Goal: Information Seeking & Learning: Learn about a topic

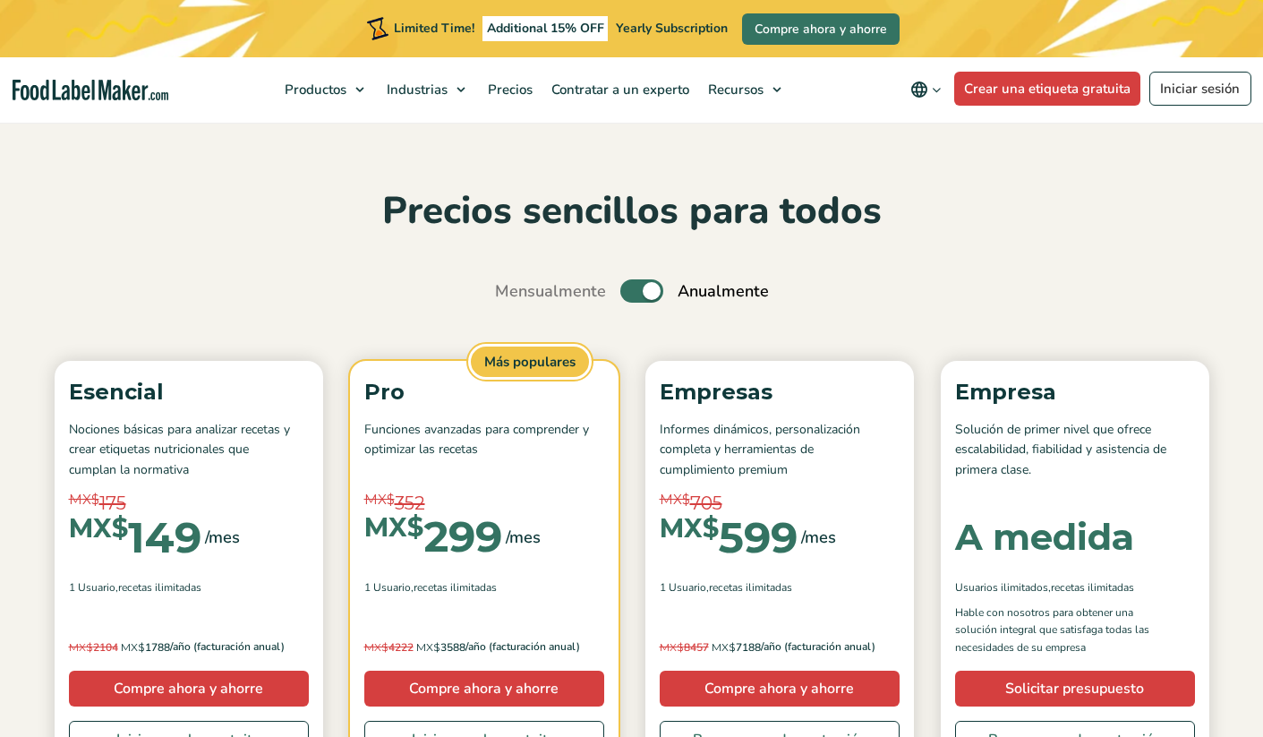
click at [510, 286] on input "Toggle" at bounding box center [505, 292] width 12 height 12
checkbox input "false"
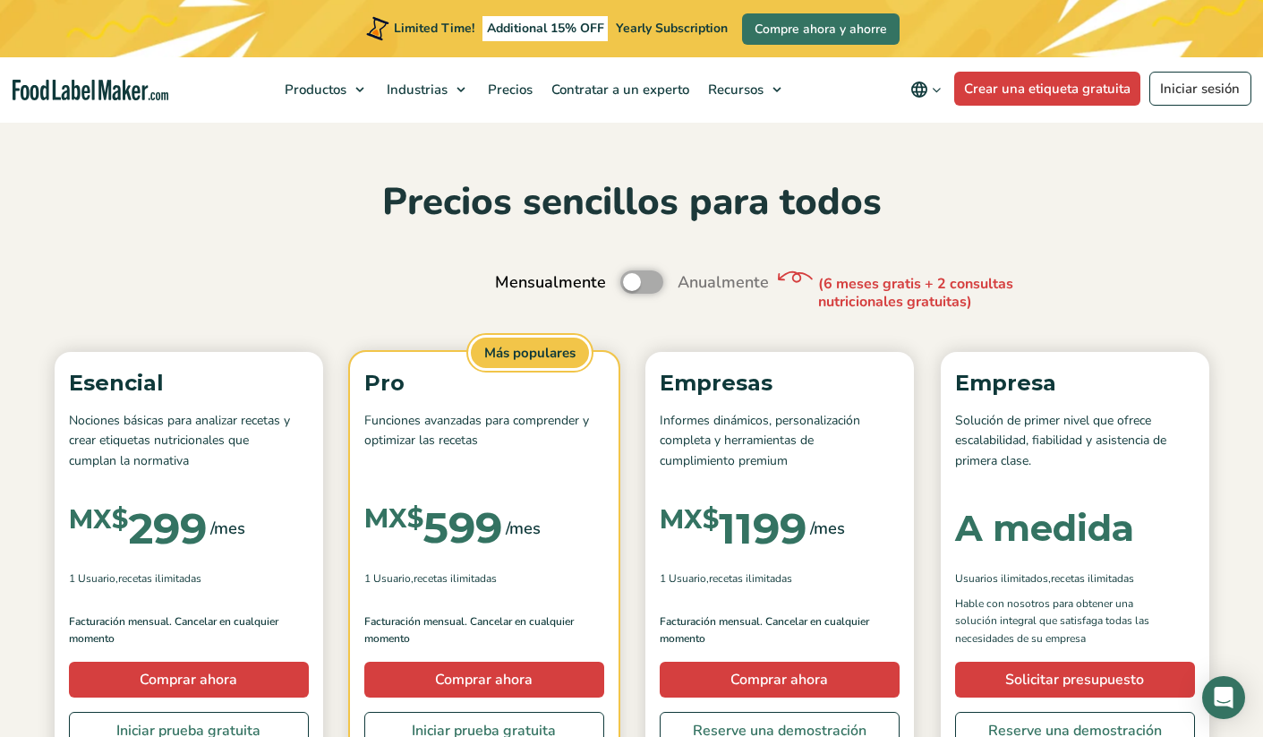
scroll to position [34, 0]
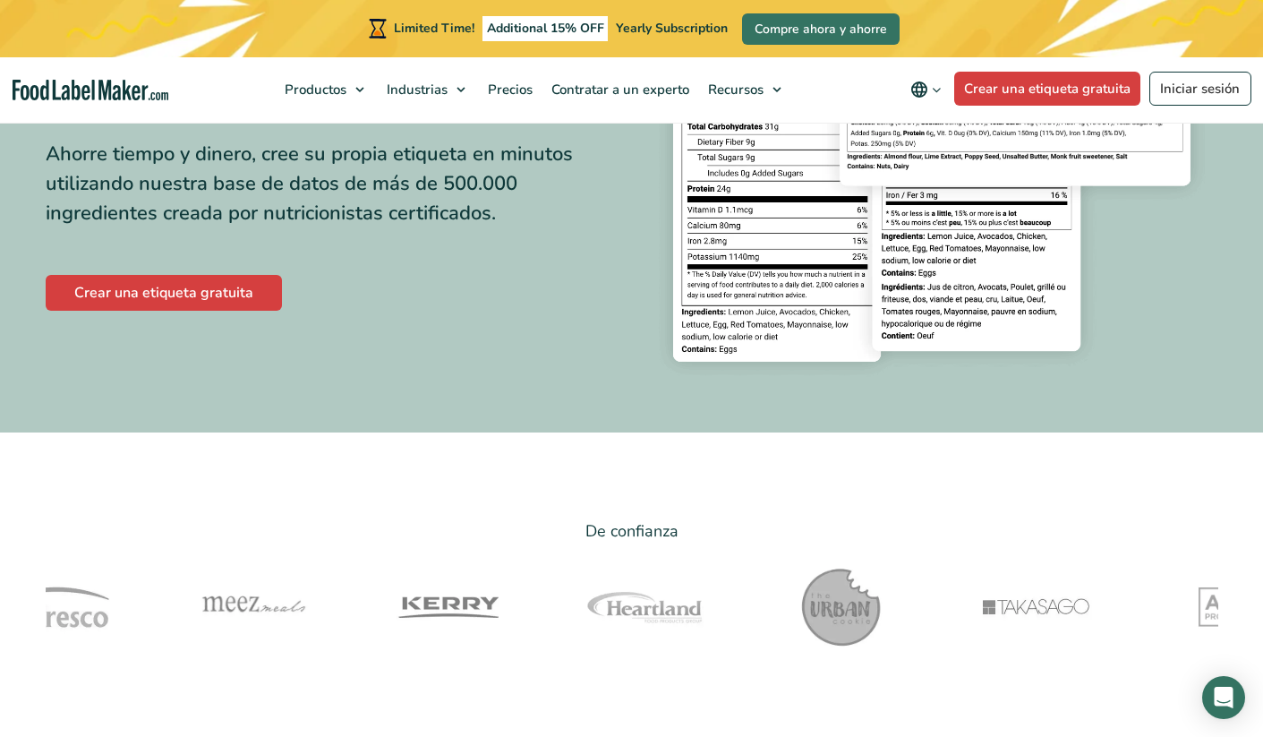
scroll to position [71, 0]
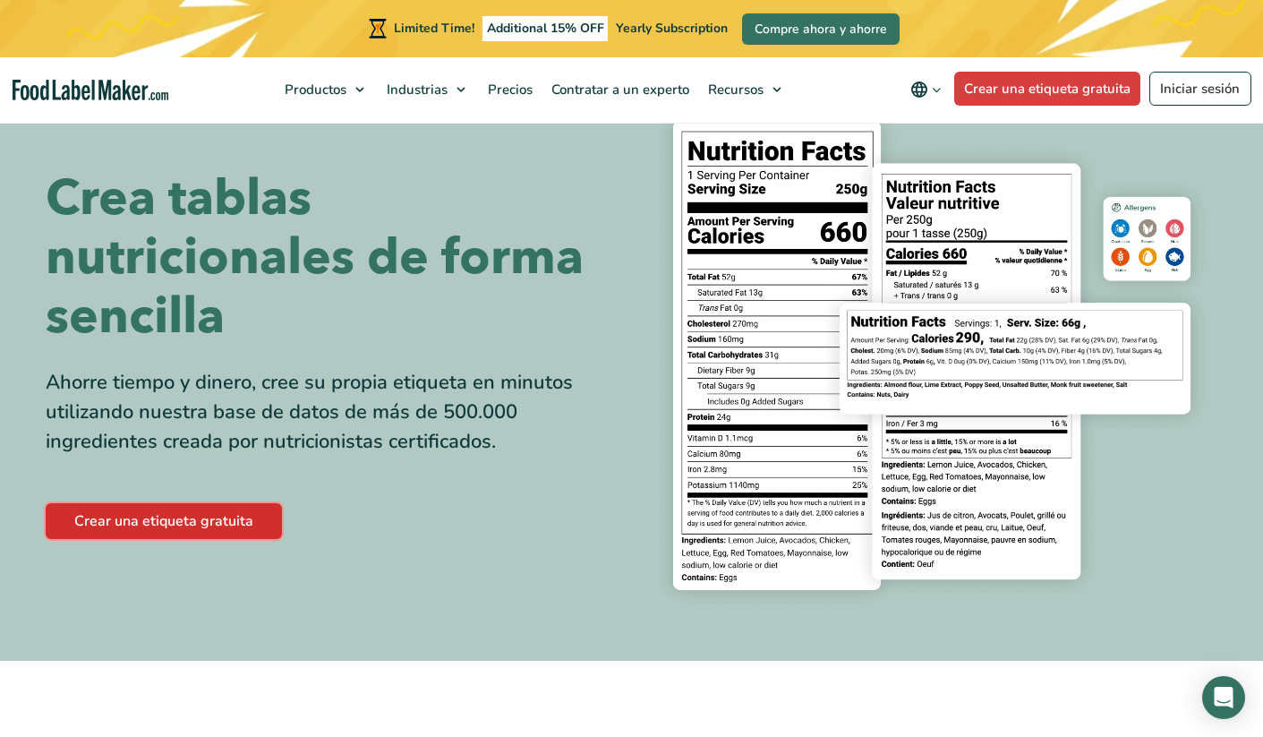
click at [179, 525] on link "Crear una etiqueta gratuita" at bounding box center [164, 521] width 236 height 36
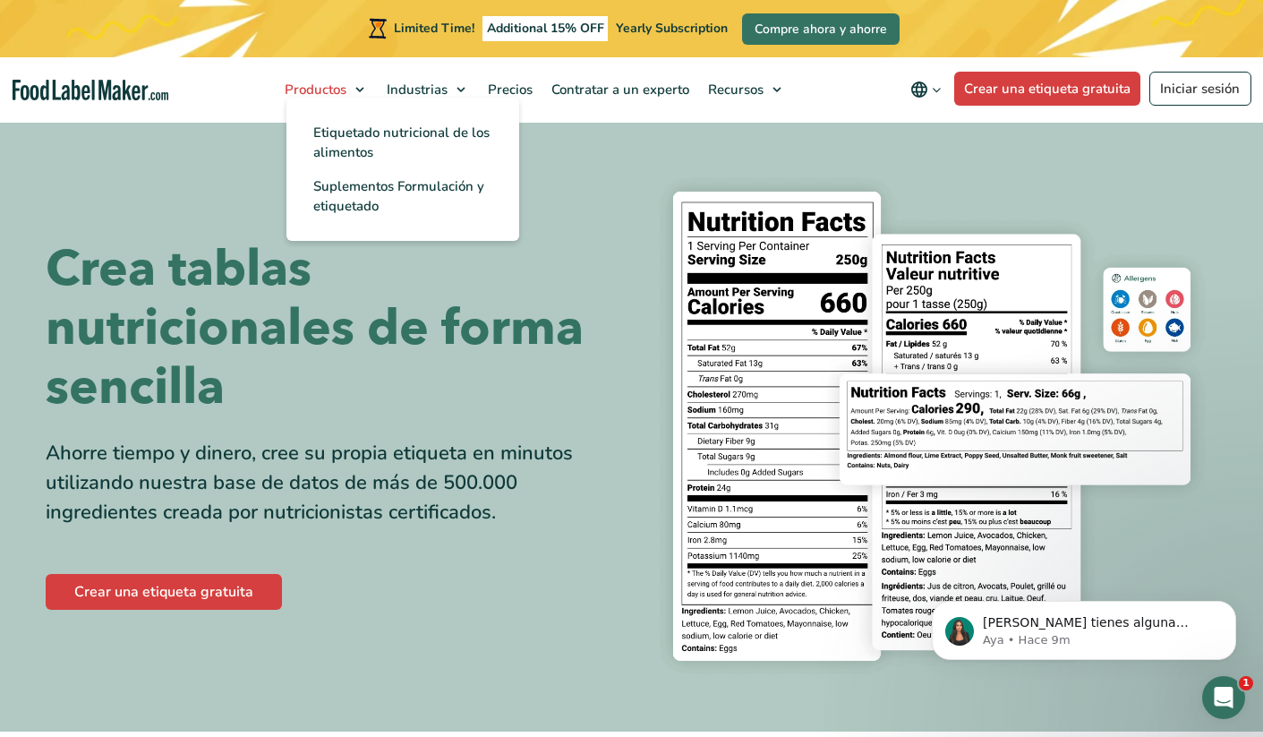
click at [343, 92] on span "Productos" at bounding box center [313, 90] width 69 height 18
click at [341, 195] on link "Suplementos Formulación y etiquetado" at bounding box center [402, 196] width 233 height 54
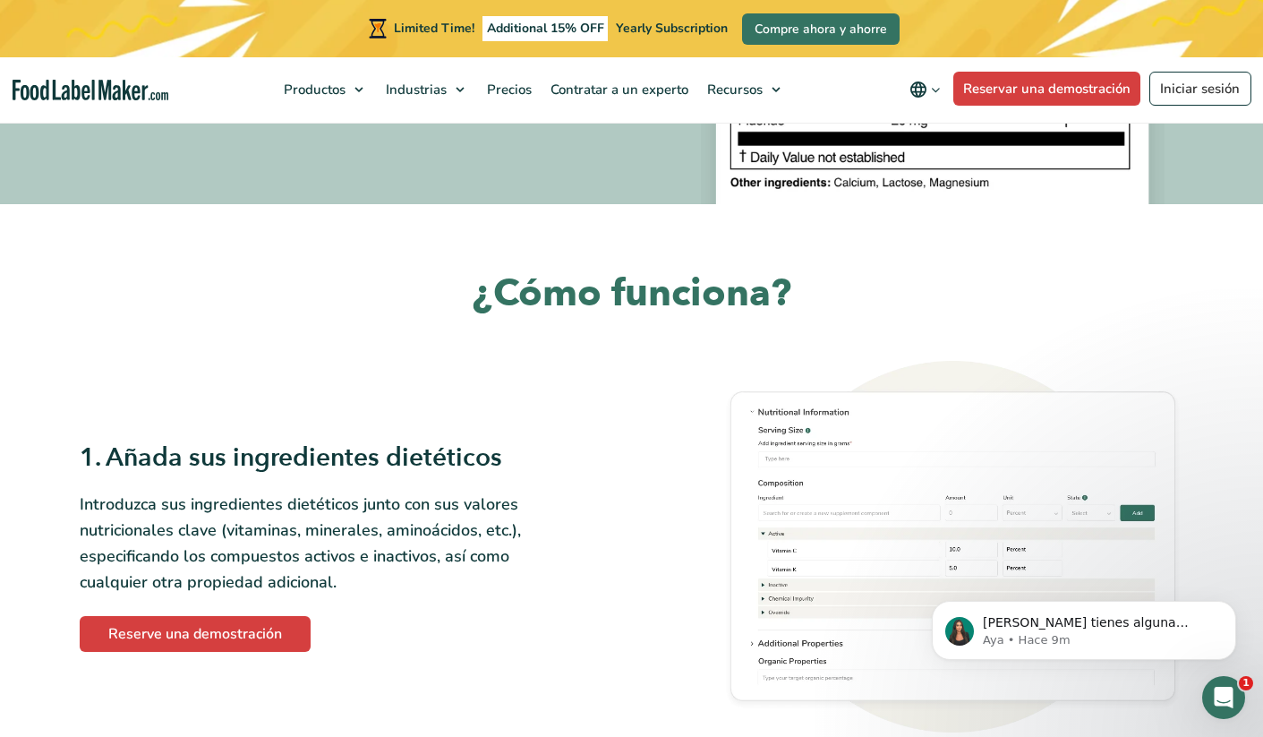
scroll to position [726, 0]
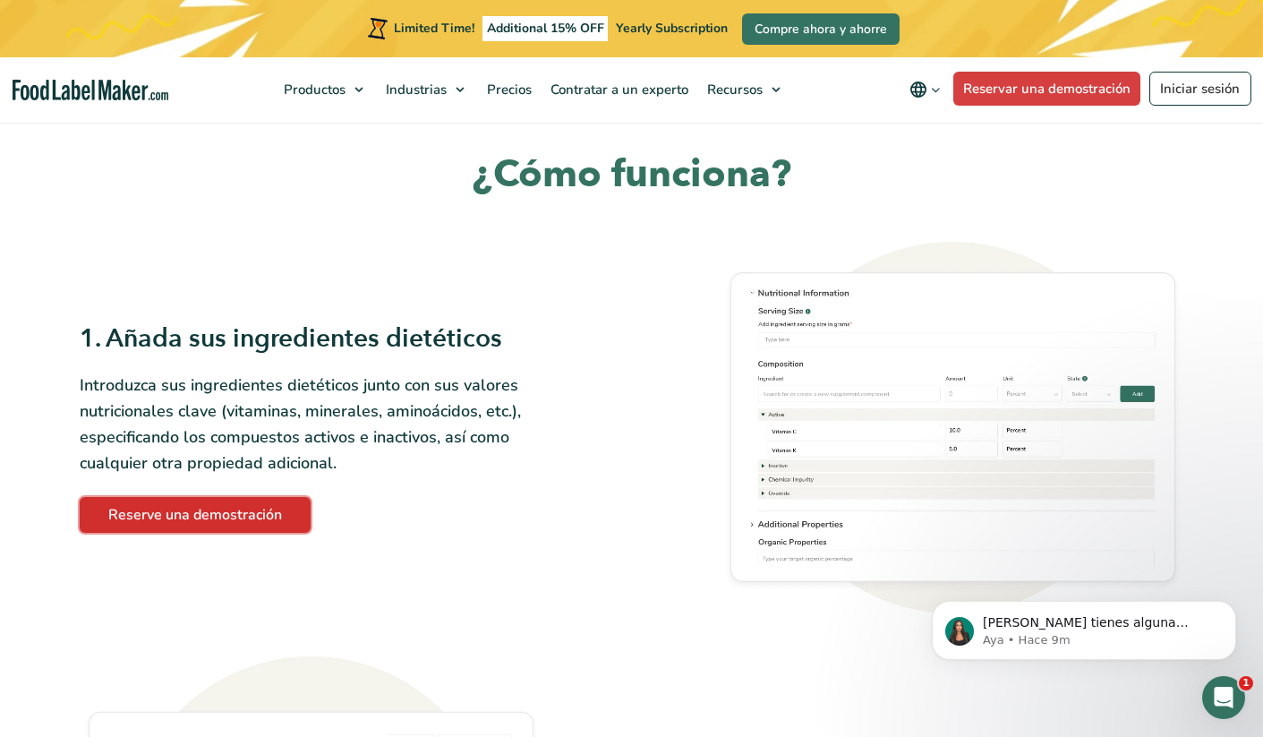
click at [244, 515] on link "Reserve una demostración" at bounding box center [195, 515] width 231 height 36
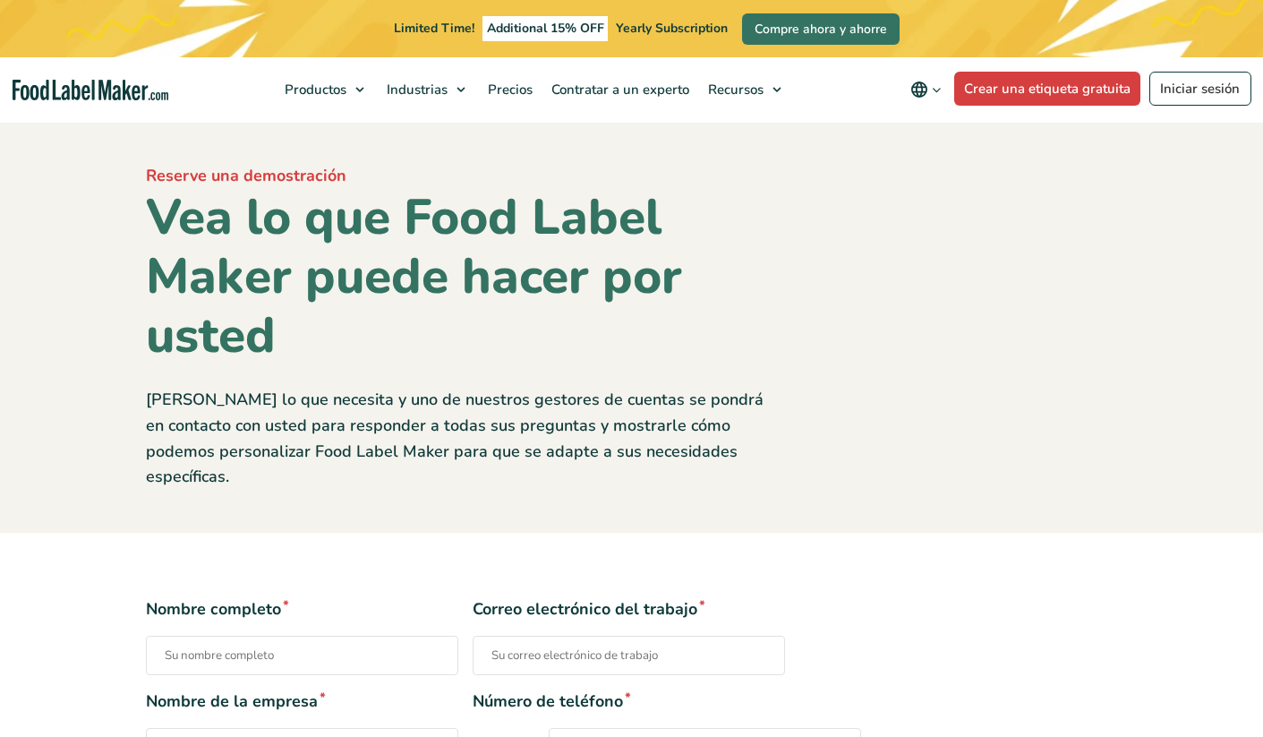
scroll to position [231, 0]
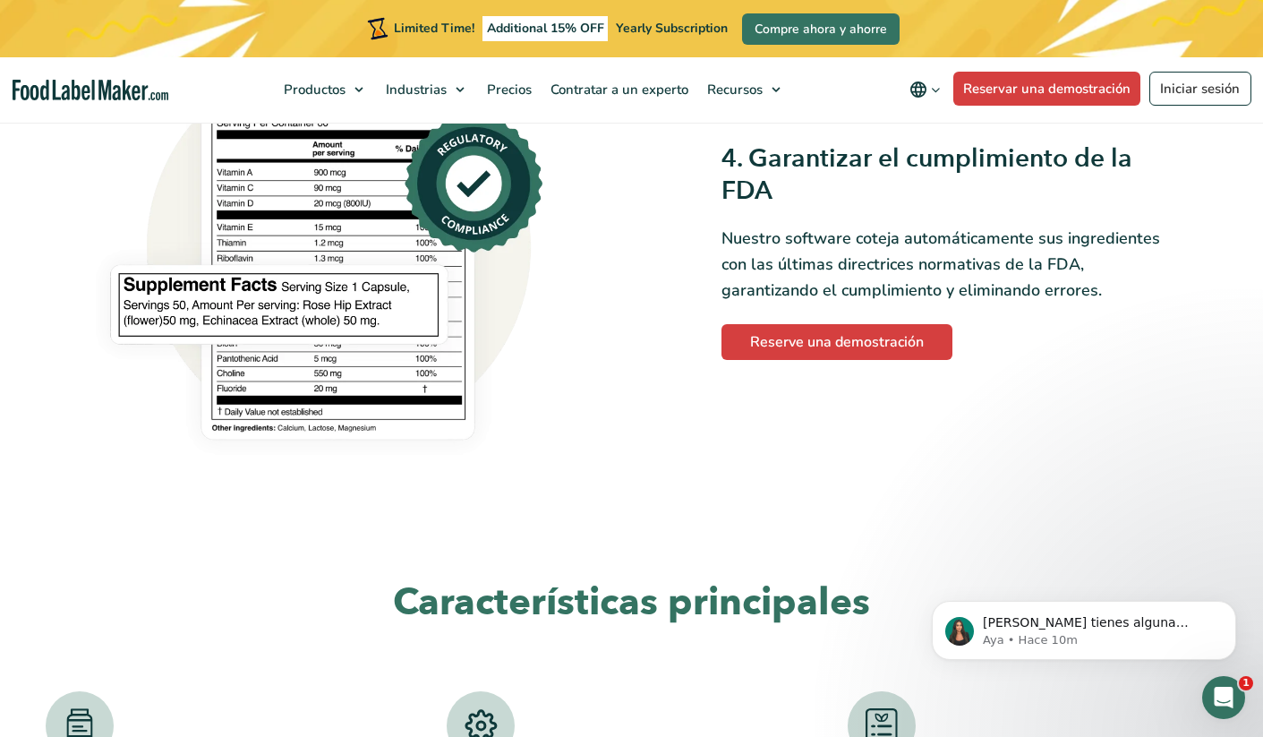
scroll to position [2543, 0]
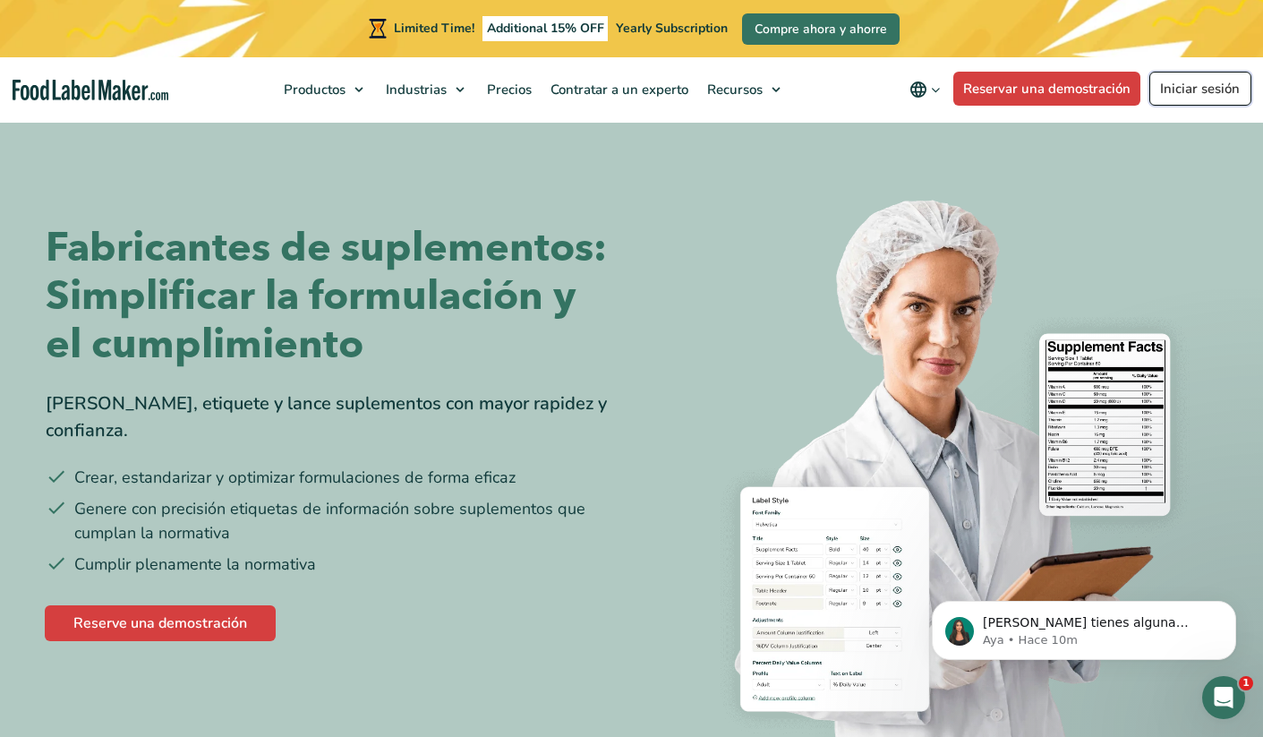
click at [1192, 88] on link "Iniciar sesión" at bounding box center [1201, 89] width 102 height 34
